Goal: Transaction & Acquisition: Purchase product/service

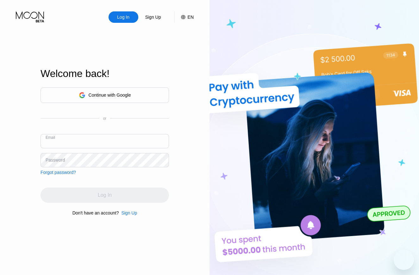
click at [93, 139] on input "text" at bounding box center [105, 141] width 129 height 14
click at [102, 141] on input "text" at bounding box center [105, 141] width 129 height 14
click at [76, 135] on input "text" at bounding box center [105, 141] width 129 height 14
click at [78, 140] on input "text" at bounding box center [105, 141] width 129 height 14
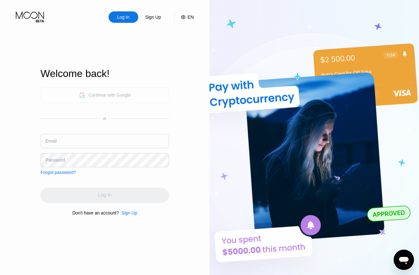
click at [120, 94] on div "Continue with Google" at bounding box center [110, 94] width 42 height 5
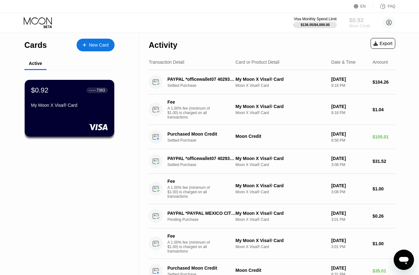
click at [361, 22] on div "$0.92" at bounding box center [359, 20] width 21 height 7
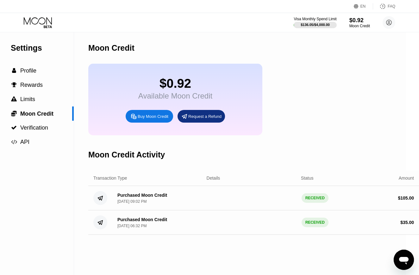
scroll to position [0, 13]
click at [151, 116] on div "Buy Moon Credit" at bounding box center [153, 116] width 31 height 5
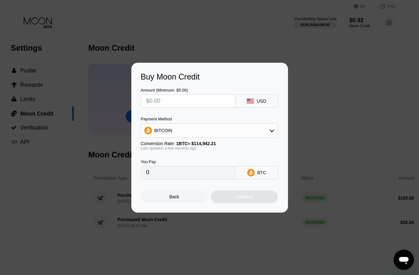
click at [198, 101] on input "text" at bounding box center [188, 101] width 84 height 13
type input "$3"
type input "0.00002611"
type input "$30"
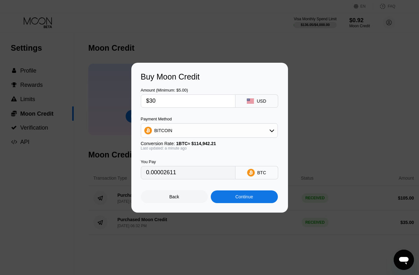
type input "0.00026101"
type input "$30"
click at [174, 199] on div "Back" at bounding box center [174, 196] width 10 height 5
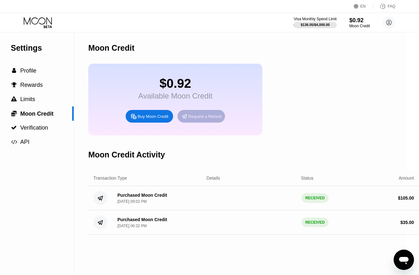
click at [208, 114] on div "Request a Refund" at bounding box center [204, 116] width 33 height 5
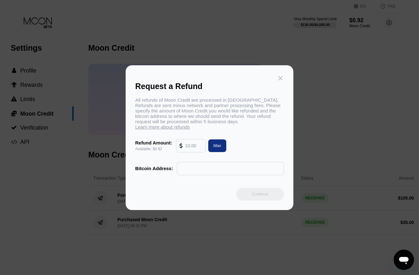
click at [280, 79] on icon at bounding box center [280, 78] width 7 height 7
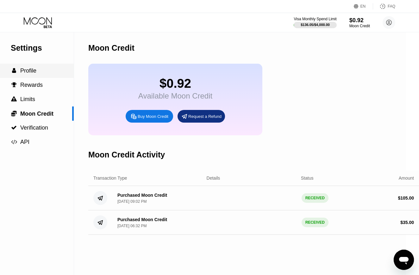
click at [17, 68] on div "" at bounding box center [14, 71] width 6 height 6
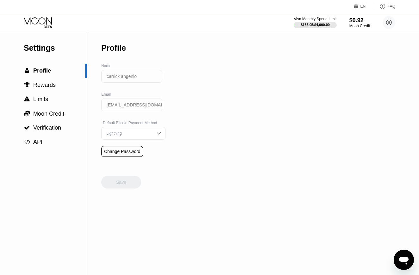
click at [43, 24] on icon at bounding box center [38, 22] width 29 height 11
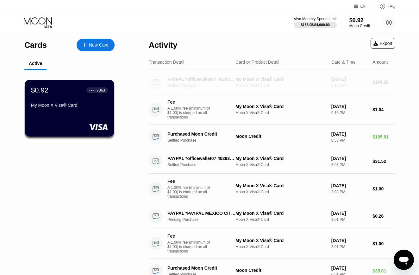
click at [309, 83] on div "My Moon X Visa® Card Moon X Visa® Card" at bounding box center [281, 82] width 91 height 11
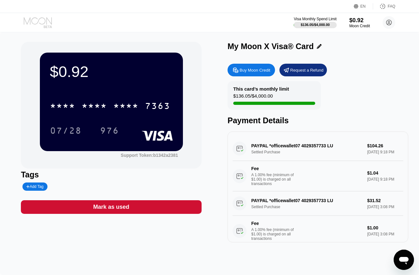
click at [38, 24] on icon at bounding box center [38, 22] width 29 height 11
